Goal: Task Accomplishment & Management: Complete application form

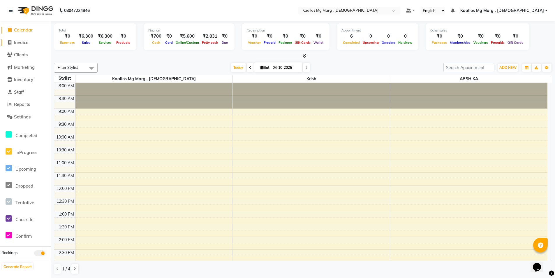
click at [27, 41] on span "Invoice" at bounding box center [21, 43] width 14 height 6
select select "service"
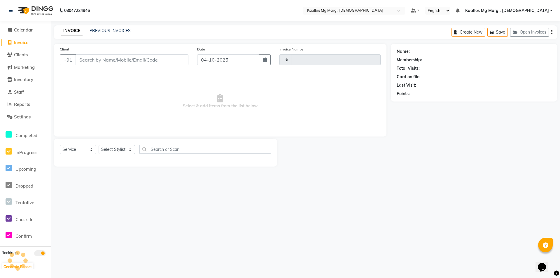
type input "0030"
select select "8998"
click at [105, 59] on input "Client" at bounding box center [132, 59] width 113 height 11
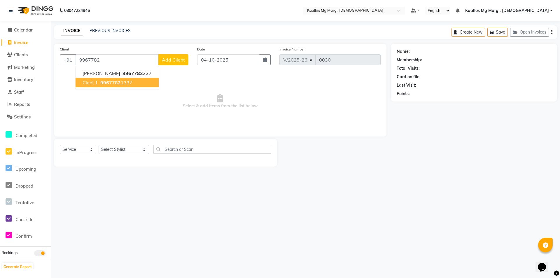
click at [119, 85] on button "clent 1 9967782 1337" at bounding box center [117, 82] width 83 height 9
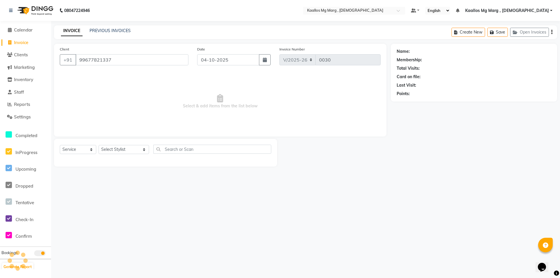
type input "99677821337"
click at [78, 150] on select "Select Service Product Membership Package Voucher Prepaid Gift Card" at bounding box center [78, 149] width 36 height 9
click at [60, 145] on select "Select Service Product Membership Package Voucher Prepaid Gift Card" at bounding box center [78, 149] width 36 height 9
click at [121, 151] on select "Select Stylist [PERSON_NAME] Mg Marg , Indian [PERSON_NAME] [PERSON_NAME] [PERS…" at bounding box center [124, 149] width 50 height 9
click at [119, 149] on select "Select Stylist [PERSON_NAME] Mg Marg , Indian [PERSON_NAME] [PERSON_NAME] [PERS…" at bounding box center [124, 149] width 50 height 9
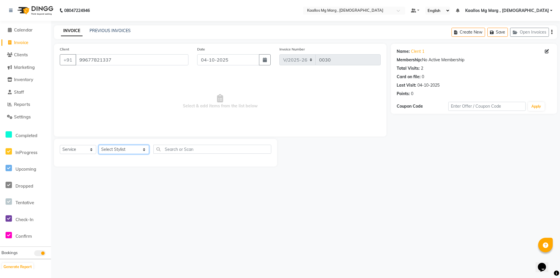
select select "92263"
click at [99, 145] on select "Select Stylist [PERSON_NAME] Mg Marg , Indian [PERSON_NAME] [PERSON_NAME] [PERS…" at bounding box center [124, 149] width 50 height 9
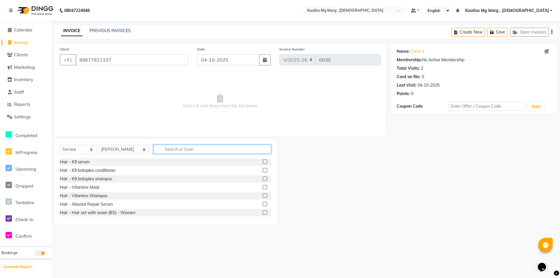
click at [153, 150] on input "text" at bounding box center [212, 149] width 118 height 9
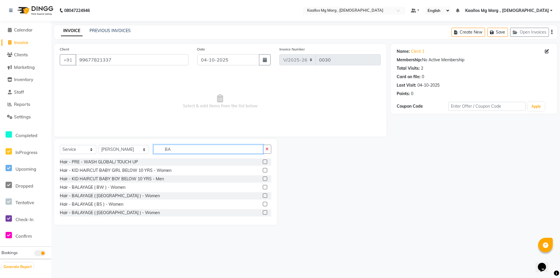
type input "B"
type input "T"
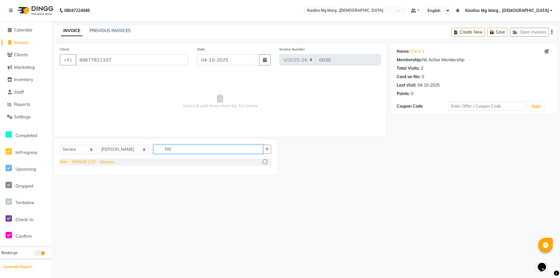
type input "FRI"
click at [87, 161] on div "Hair - FRINGE CUT - Women" at bounding box center [87, 162] width 55 height 6
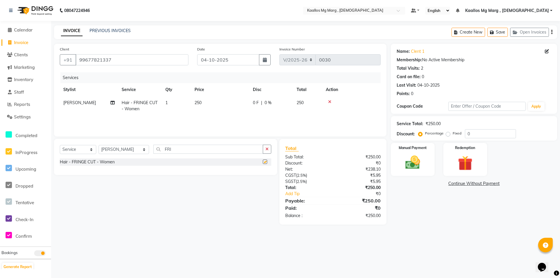
checkbox input "false"
click at [197, 102] on span "250" at bounding box center [197, 102] width 7 height 5
select select "92263"
click at [205, 101] on td "250" at bounding box center [220, 105] width 58 height 19
select select "92263"
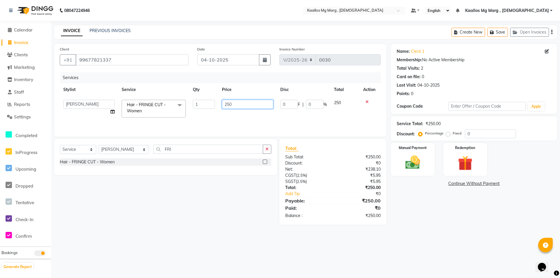
click at [237, 101] on input "250" at bounding box center [247, 104] width 51 height 9
type input "2"
type input "300"
click at [421, 228] on main "INVOICE PREVIOUS INVOICES Create New Save Open Invoices Client [PHONE_NUMBER] D…" at bounding box center [305, 129] width 509 height 208
click at [416, 157] on img at bounding box center [412, 163] width 25 height 18
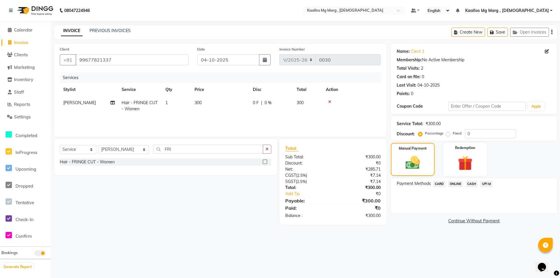
click at [487, 182] on span "UPI M" at bounding box center [486, 183] width 13 height 7
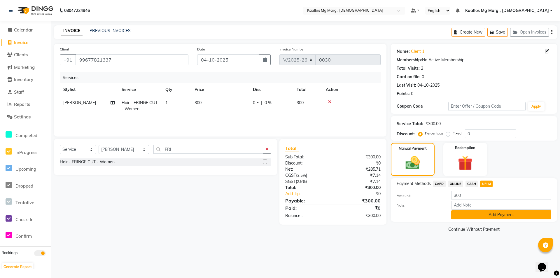
click at [478, 213] on button "Add Payment" at bounding box center [501, 214] width 100 height 9
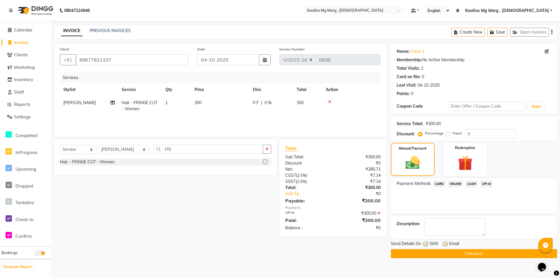
click at [411, 252] on button "Checkout" at bounding box center [474, 253] width 166 height 9
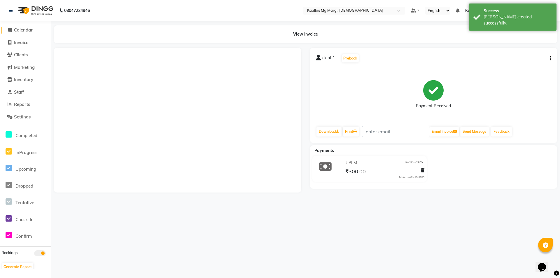
click at [28, 29] on span "Calendar" at bounding box center [23, 30] width 19 height 6
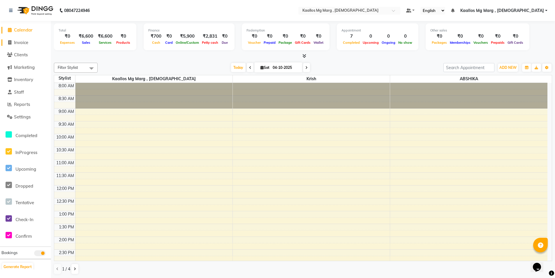
click at [21, 41] on span "Invoice" at bounding box center [21, 43] width 14 height 6
select select "service"
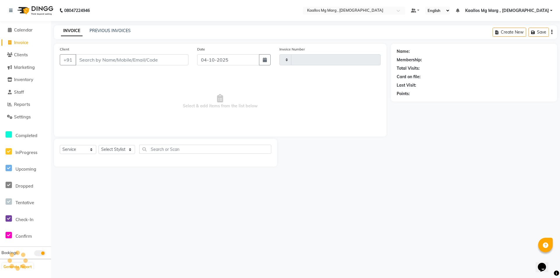
type input "0031"
select select "8998"
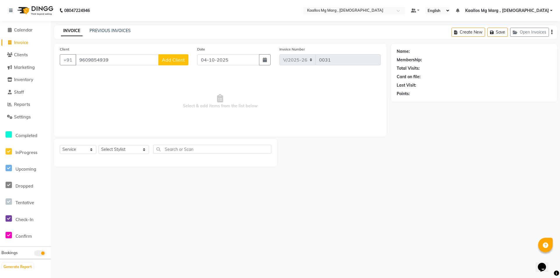
type input "9609854939"
click at [171, 60] on span "Add Client" at bounding box center [173, 60] width 23 height 6
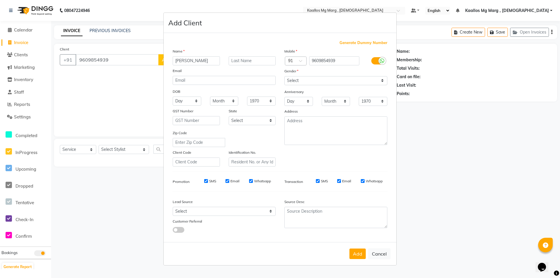
type input "[PERSON_NAME]"
click at [244, 61] on input "text" at bounding box center [252, 60] width 47 height 9
type input "."
click at [357, 256] on button "Add" at bounding box center [357, 253] width 16 height 10
click at [318, 81] on select "Select [DEMOGRAPHIC_DATA] [DEMOGRAPHIC_DATA] Other Prefer Not To Say" at bounding box center [335, 80] width 103 height 9
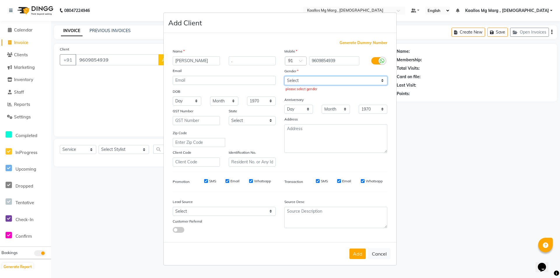
select select "[DEMOGRAPHIC_DATA]"
click at [284, 76] on select "Select [DEMOGRAPHIC_DATA] [DEMOGRAPHIC_DATA] Other Prefer Not To Say" at bounding box center [335, 80] width 103 height 9
click at [357, 253] on button "Add" at bounding box center [357, 253] width 16 height 10
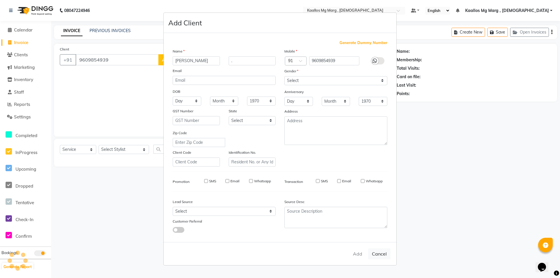
select select
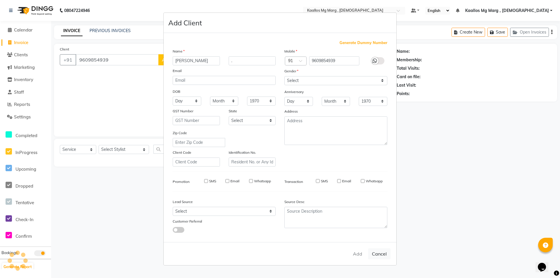
select select
checkbox input "false"
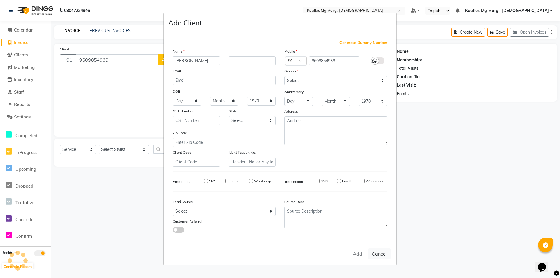
checkbox input "false"
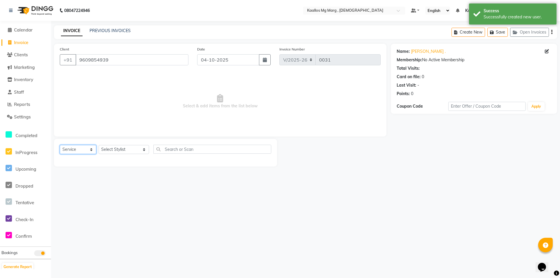
click at [77, 150] on select "Select Service Product Membership Package Voucher Prepaid Gift Card" at bounding box center [78, 149] width 36 height 9
click at [60, 145] on select "Select Service Product Membership Package Voucher Prepaid Gift Card" at bounding box center [78, 149] width 36 height 9
click at [111, 147] on select "Select Stylist [PERSON_NAME] Mg Marg , Indian [PERSON_NAME] [PERSON_NAME] [PERS…" at bounding box center [124, 149] width 50 height 9
select select "92265"
click at [99, 145] on select "Select Stylist [PERSON_NAME] Mg Marg , Indian [PERSON_NAME] [PERSON_NAME] [PERS…" at bounding box center [124, 149] width 50 height 9
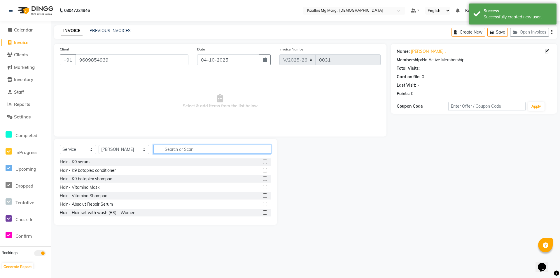
click at [176, 151] on input "text" at bounding box center [212, 149] width 118 height 9
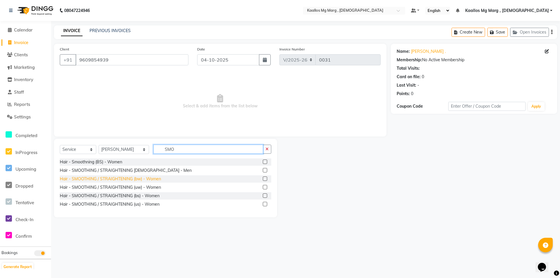
type input "SMO"
click at [148, 180] on div "Hair - SMOOTHING / STRAIGHTENING (bw) - Women" at bounding box center [110, 179] width 101 height 6
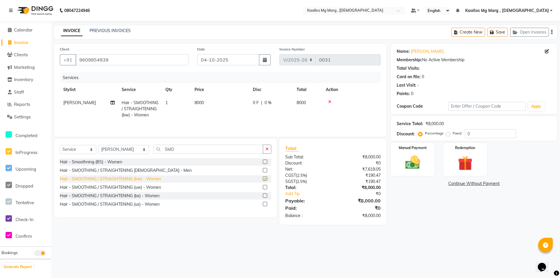
checkbox input "false"
click at [202, 100] on span "8000" at bounding box center [198, 102] width 9 height 5
select select "92265"
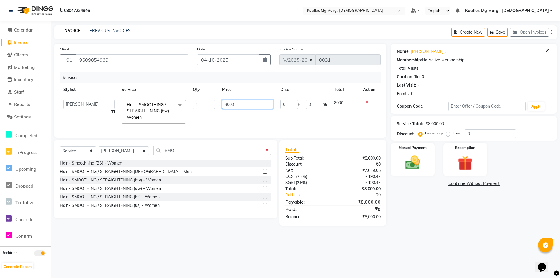
click at [238, 103] on input "8000" at bounding box center [247, 104] width 51 height 9
type input "8"
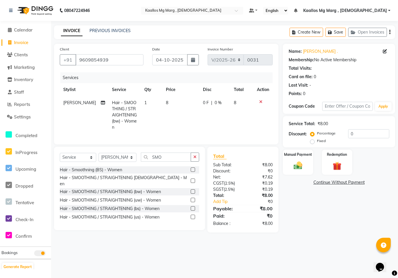
click at [175, 102] on td "8" at bounding box center [180, 115] width 37 height 38
select select "92265"
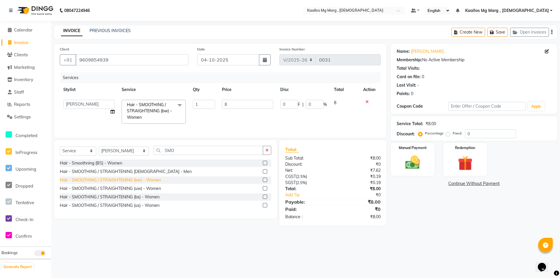
click at [147, 200] on div "Hair - SMOOTHING / STRAIGHTENING (bs) - Women" at bounding box center [110, 197] width 100 height 6
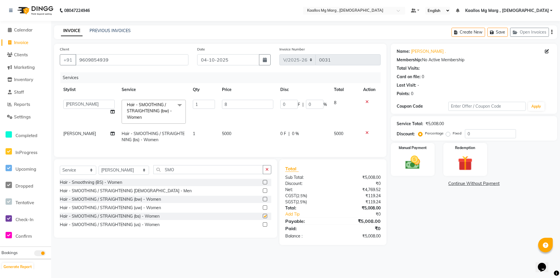
checkbox input "false"
click at [176, 174] on input "SMO" at bounding box center [208, 169] width 110 height 9
click at [153, 202] on div "Hair - SMOOTHING / STRAIGHTENING (bw) - Women" at bounding box center [110, 199] width 101 height 6
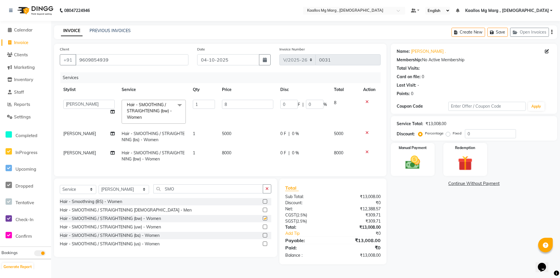
checkbox input "false"
click at [365, 152] on icon at bounding box center [366, 152] width 3 height 4
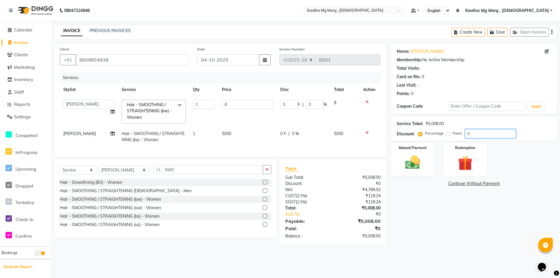
click at [469, 132] on input "0" at bounding box center [490, 133] width 51 height 9
click at [419, 167] on img at bounding box center [412, 163] width 25 height 18
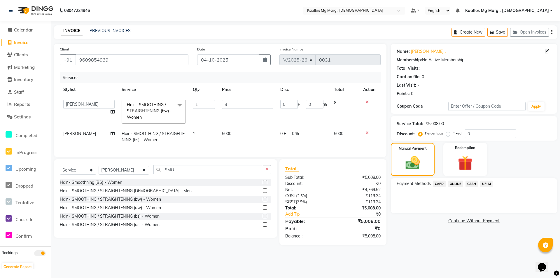
click at [234, 133] on td "5000" at bounding box center [247, 136] width 58 height 19
select select "92265"
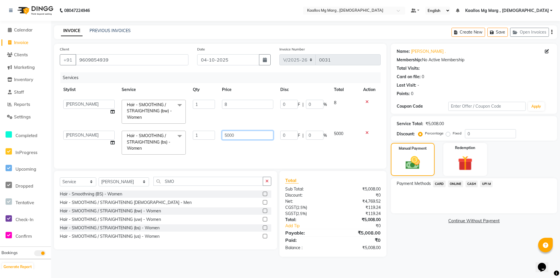
click at [245, 134] on input "5000" at bounding box center [247, 135] width 51 height 9
type input "5"
click at [366, 99] on td at bounding box center [369, 111] width 21 height 31
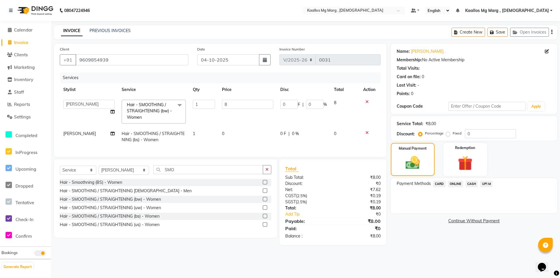
click at [367, 101] on icon at bounding box center [366, 102] width 3 height 4
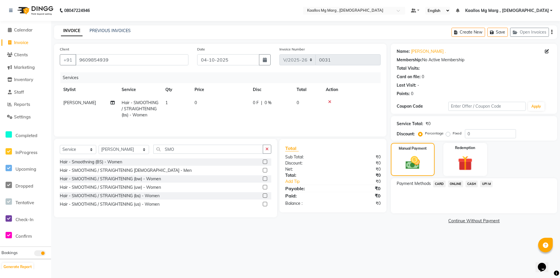
click at [218, 104] on td "0" at bounding box center [220, 108] width 58 height 25
select select "92265"
click at [233, 104] on input "0" at bounding box center [247, 104] width 51 height 9
type input "5000"
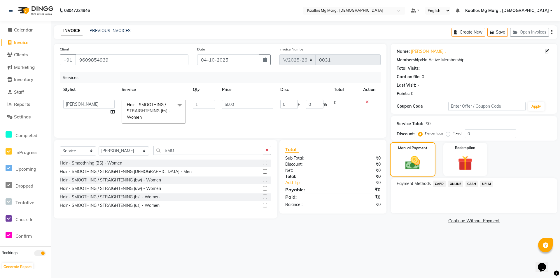
click at [421, 166] on img at bounding box center [413, 162] width 24 height 17
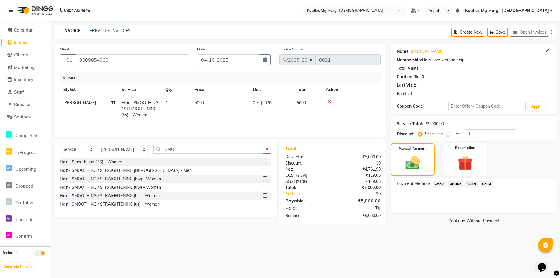
click at [441, 183] on span "CARD" at bounding box center [439, 183] width 13 height 7
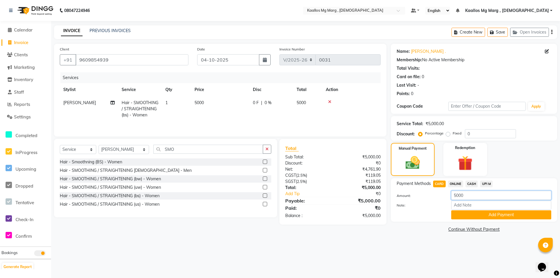
drag, startPoint x: 469, startPoint y: 195, endPoint x: 433, endPoint y: 190, distance: 36.5
click at [433, 190] on div "Payment Methods CARD ONLINE CASH UPI M Amount: 5000 Note: Add Payment" at bounding box center [474, 199] width 155 height 39
type input "2800"
click at [495, 213] on button "Add Payment" at bounding box center [501, 214] width 100 height 9
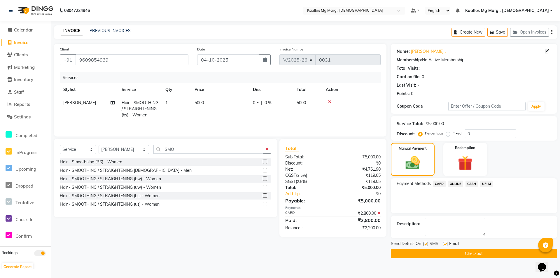
click at [484, 184] on span "UPI M" at bounding box center [486, 183] width 13 height 7
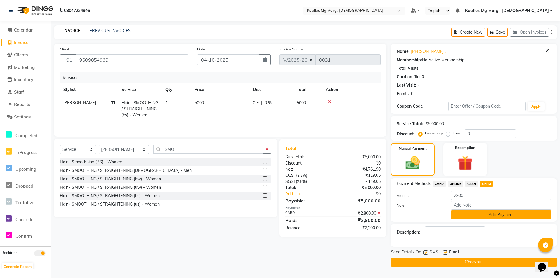
click at [489, 215] on button "Add Payment" at bounding box center [501, 214] width 100 height 9
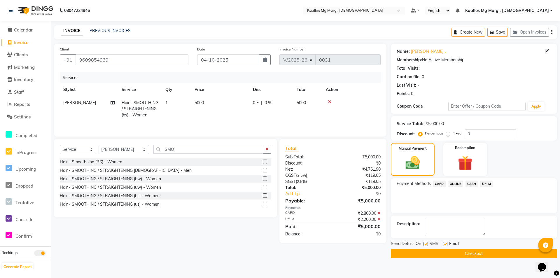
click at [442, 255] on button "Checkout" at bounding box center [474, 253] width 166 height 9
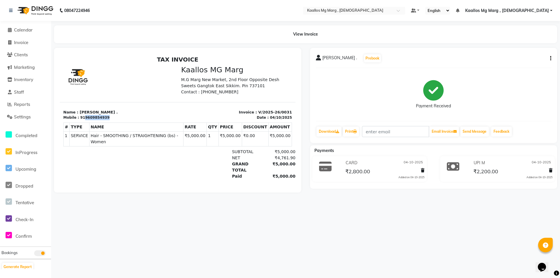
drag, startPoint x: 104, startPoint y: 117, endPoint x: 82, endPoint y: 117, distance: 22.5
click at [82, 117] on div "Mobile : 919609854939" at bounding box center [118, 117] width 111 height 5
copy div "9609854939"
click at [21, 29] on span "Calendar" at bounding box center [23, 30] width 19 height 6
